Goal: Navigation & Orientation: Find specific page/section

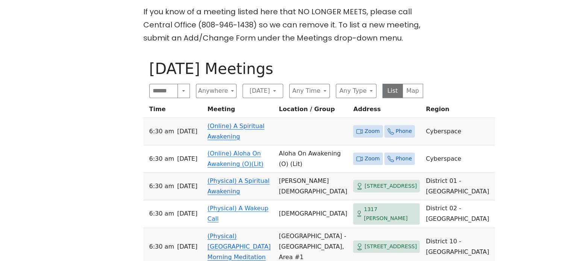
scroll to position [328, 0]
click at [266, 84] on button "Friday" at bounding box center [263, 91] width 41 height 14
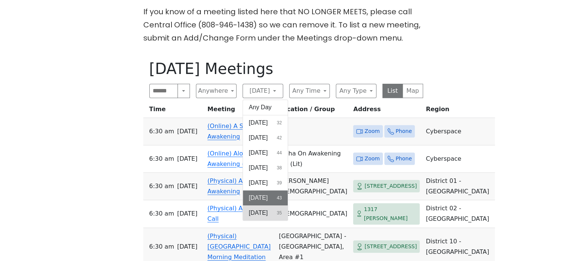
click at [265, 209] on span "Saturday" at bounding box center [258, 213] width 19 height 9
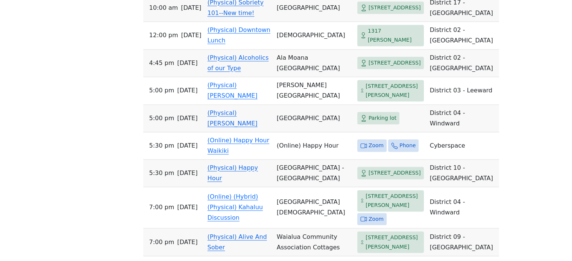
scroll to position [924, 0]
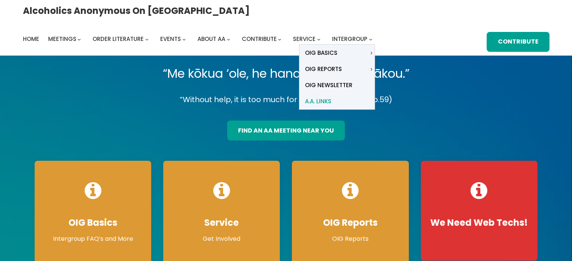
click at [331, 96] on span "A.A. Links" at bounding box center [318, 101] width 26 height 11
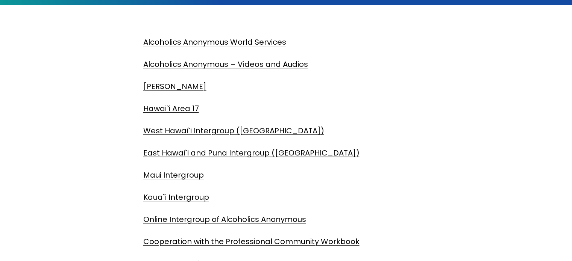
scroll to position [179, 0]
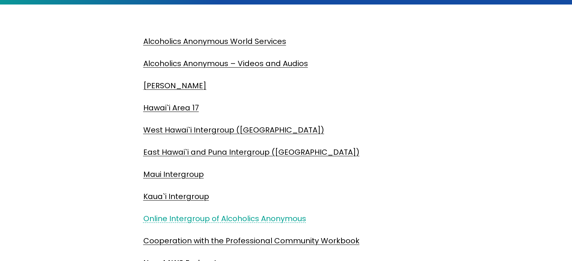
click at [155, 217] on link "Online Intergroup of Alcoholics Anonymous" at bounding box center [224, 219] width 163 height 11
